Goal: Transaction & Acquisition: Purchase product/service

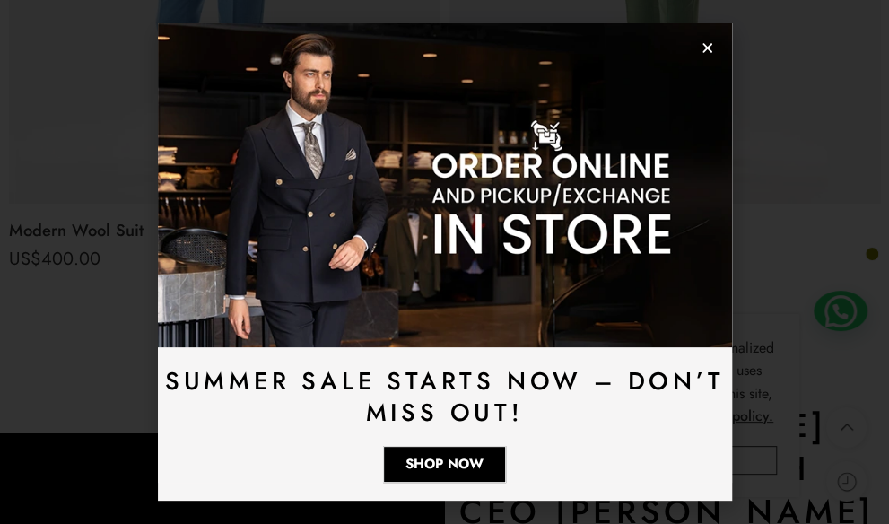
scroll to position [2674, 0]
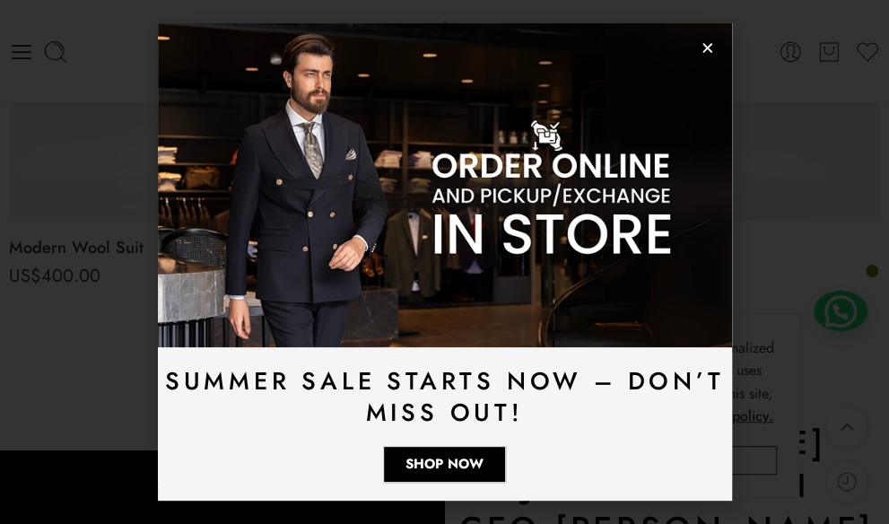
click at [712, 42] on icon "Close" at bounding box center [707, 47] width 13 height 13
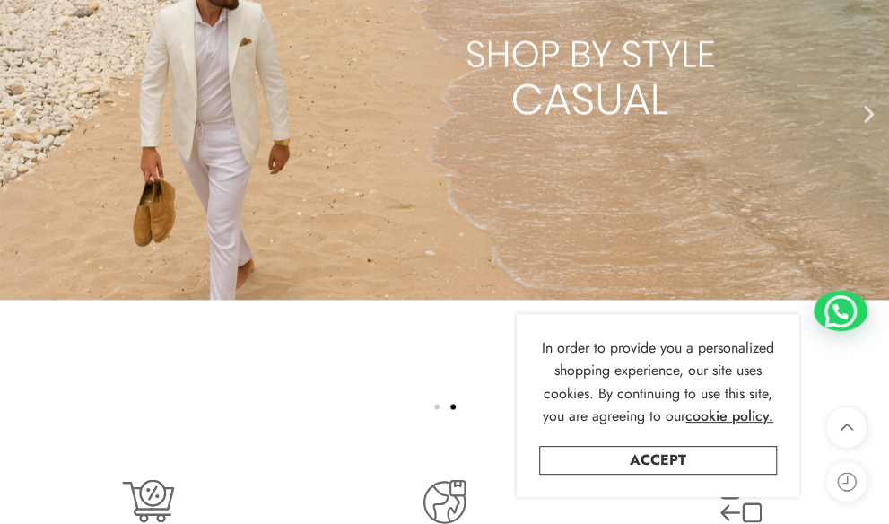
scroll to position [3571, 0]
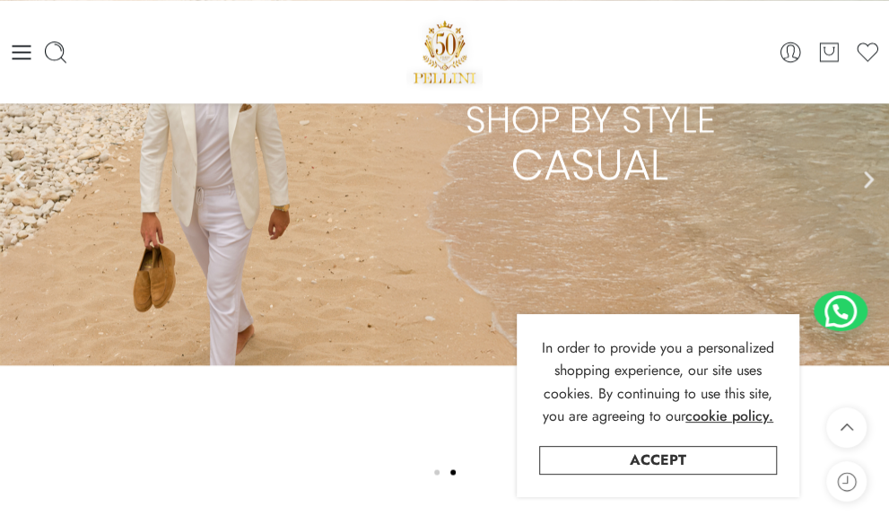
click at [208, 242] on link "2 / 2" at bounding box center [444, 179] width 889 height 605
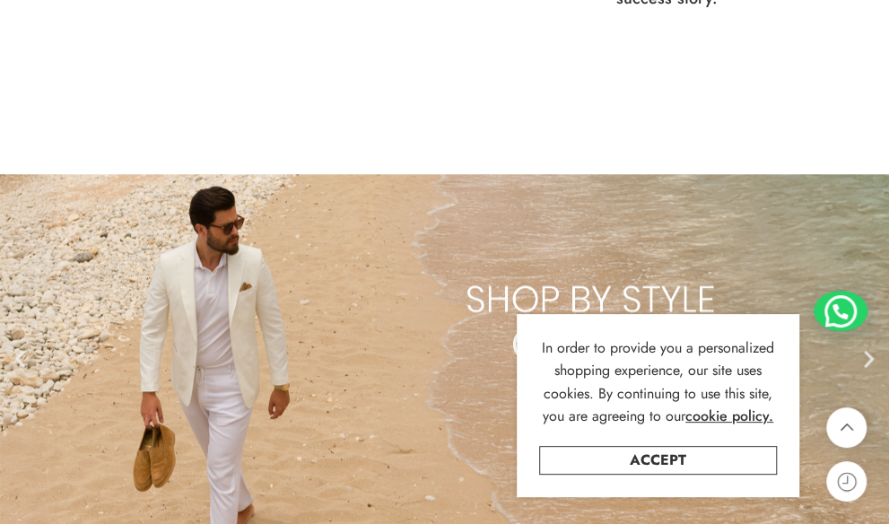
scroll to position [3453, 0]
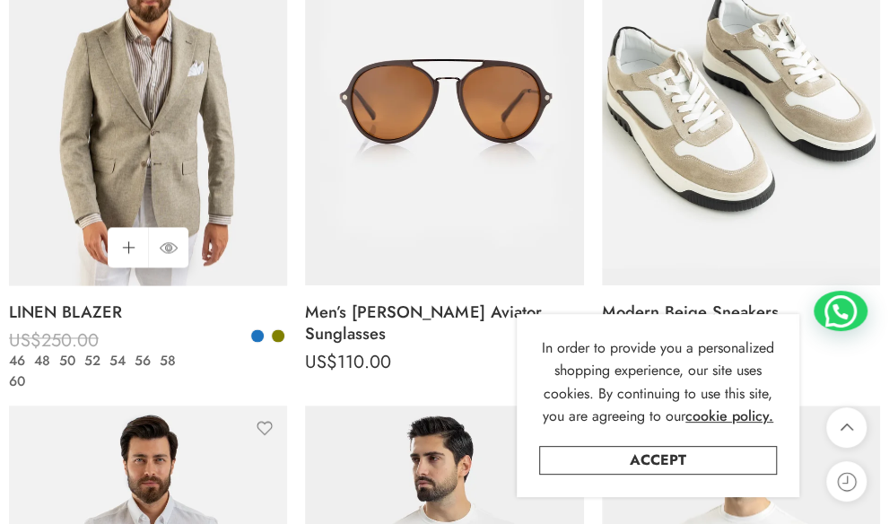
scroll to position [897, 0]
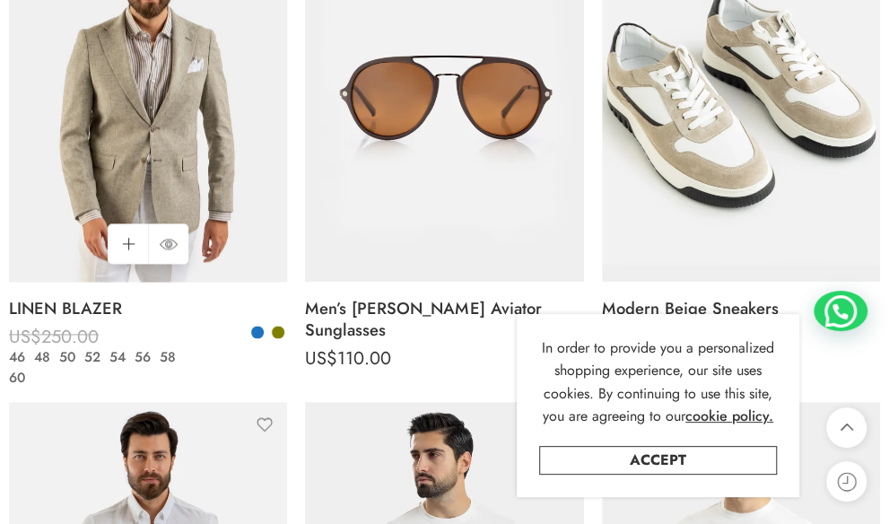
click at [185, 151] on img at bounding box center [148, 96] width 278 height 371
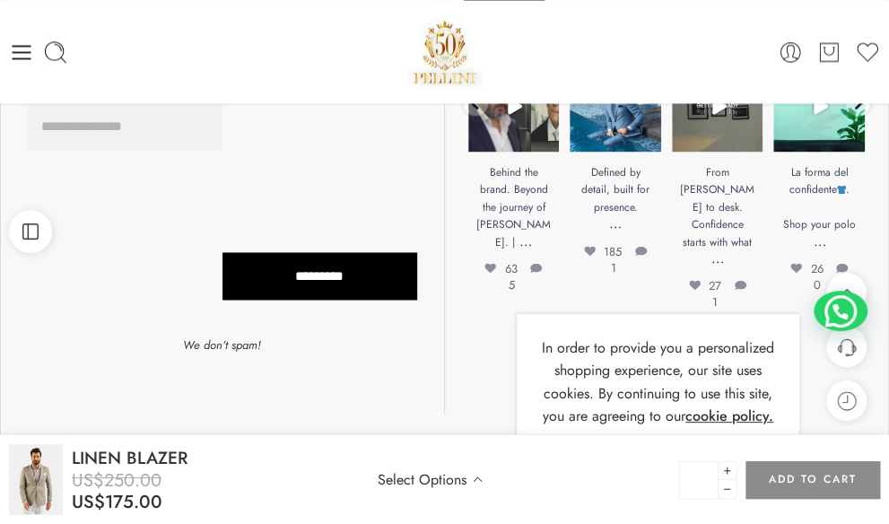
scroll to position [1193, 0]
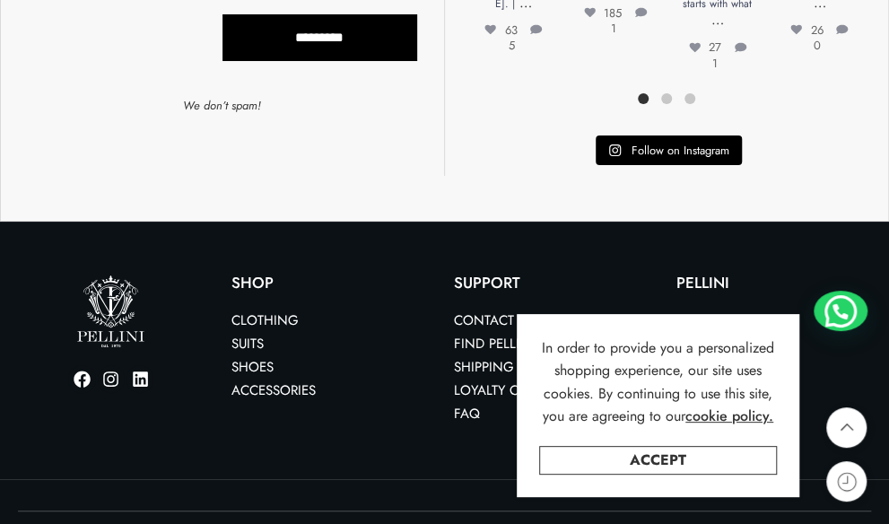
scroll to position [9036, 0]
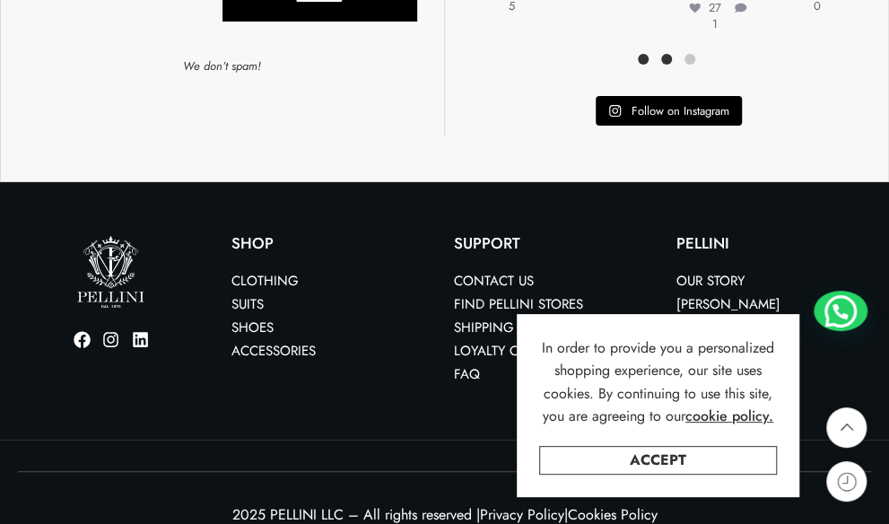
click at [671, 49] on div at bounding box center [666, 59] width 23 height 20
click at [666, 54] on span at bounding box center [666, 59] width 11 height 11
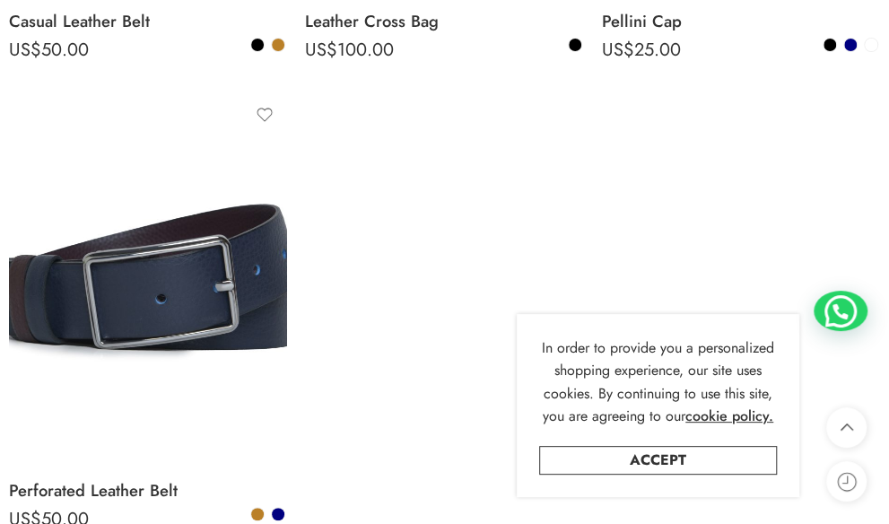
scroll to position [8049, 0]
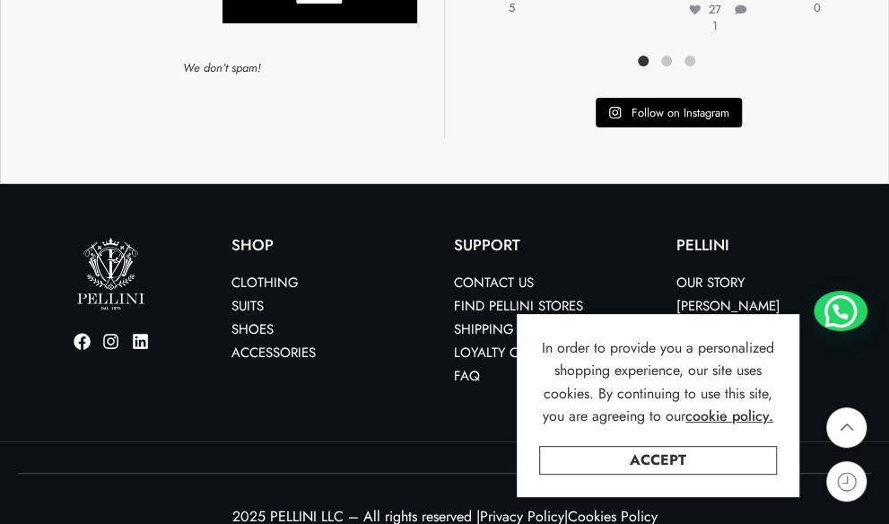
scroll to position [9036, 0]
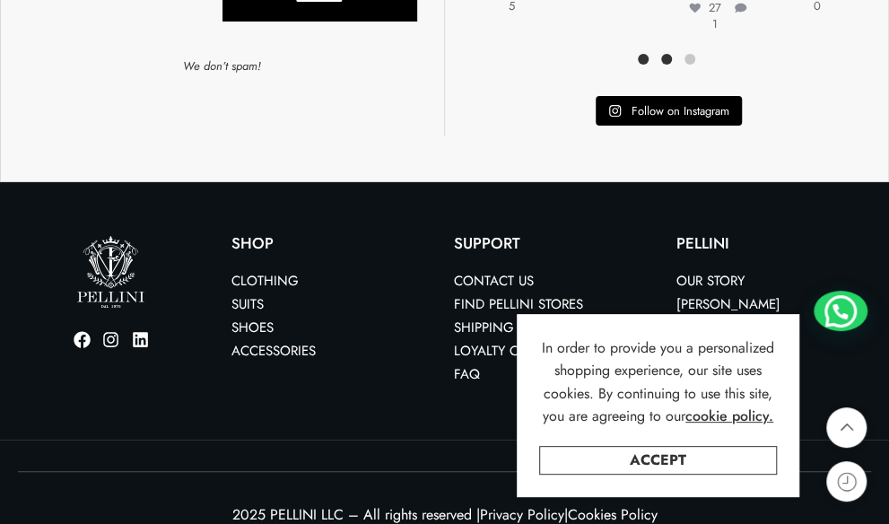
click at [667, 54] on span at bounding box center [666, 59] width 11 height 11
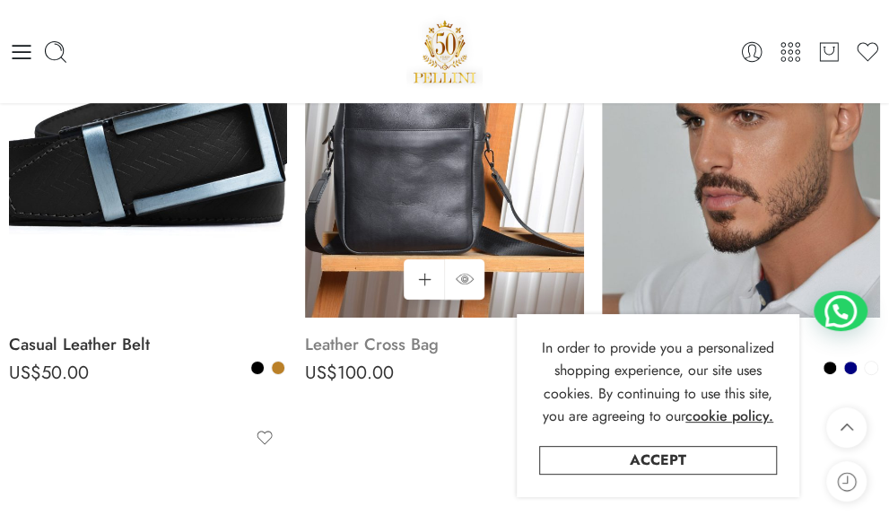
scroll to position [6883, 0]
